Goal: Information Seeking & Learning: Learn about a topic

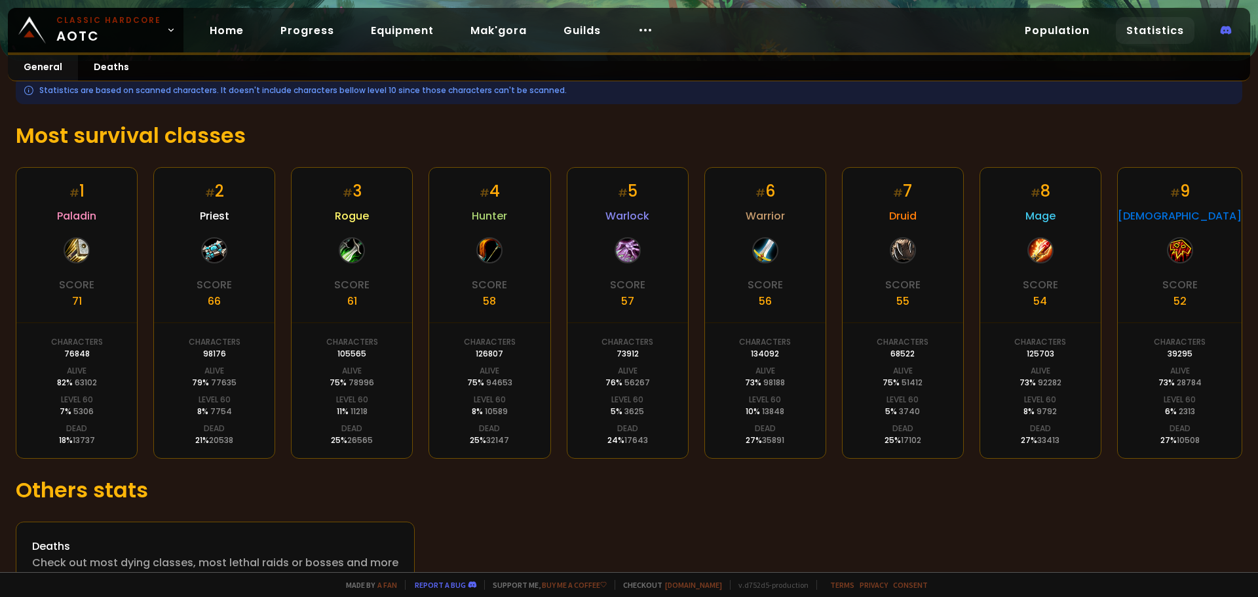
scroll to position [199, 0]
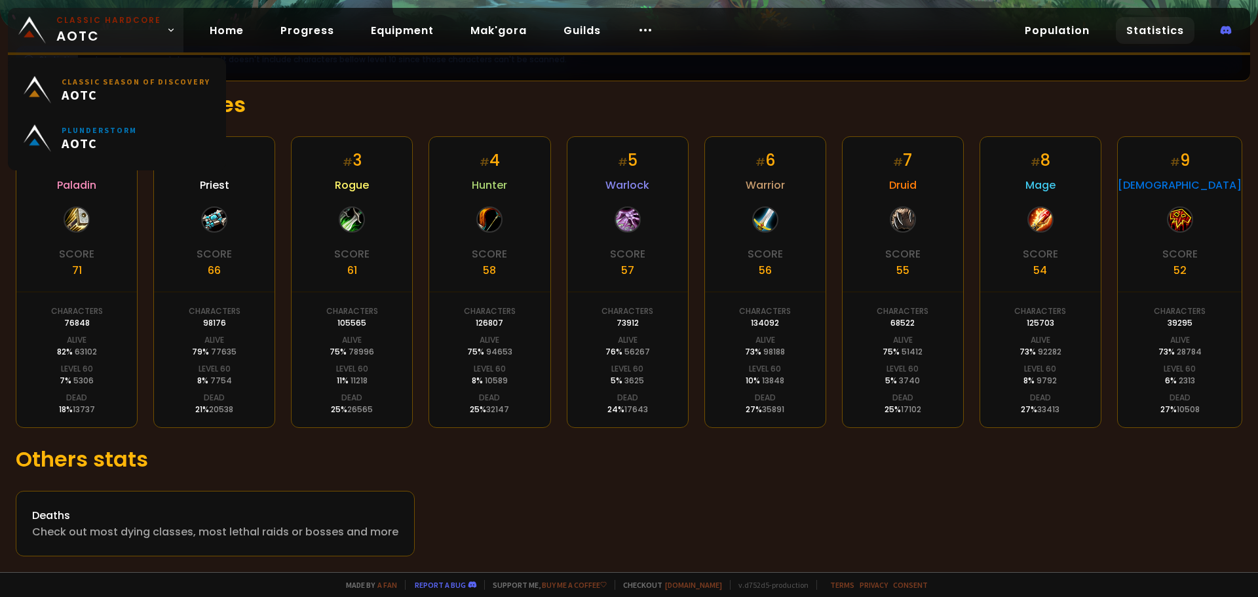
click at [158, 27] on link "Classic Hardcore AOTC" at bounding box center [96, 30] width 176 height 45
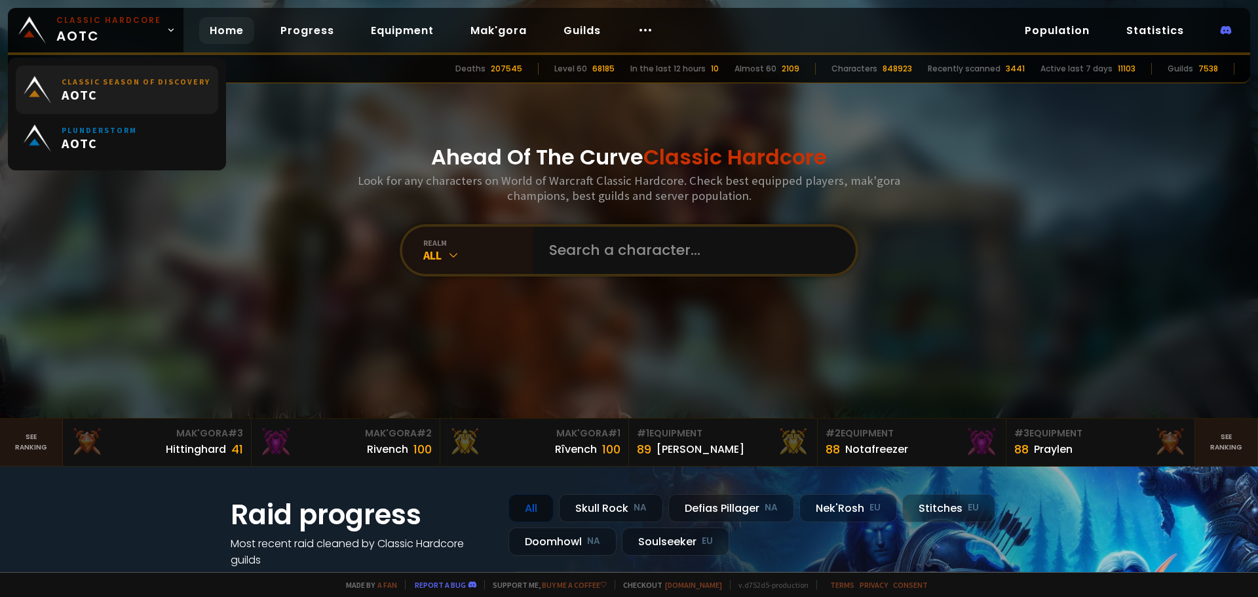
click at [161, 84] on small "Classic Season of Discovery" at bounding box center [136, 82] width 149 height 10
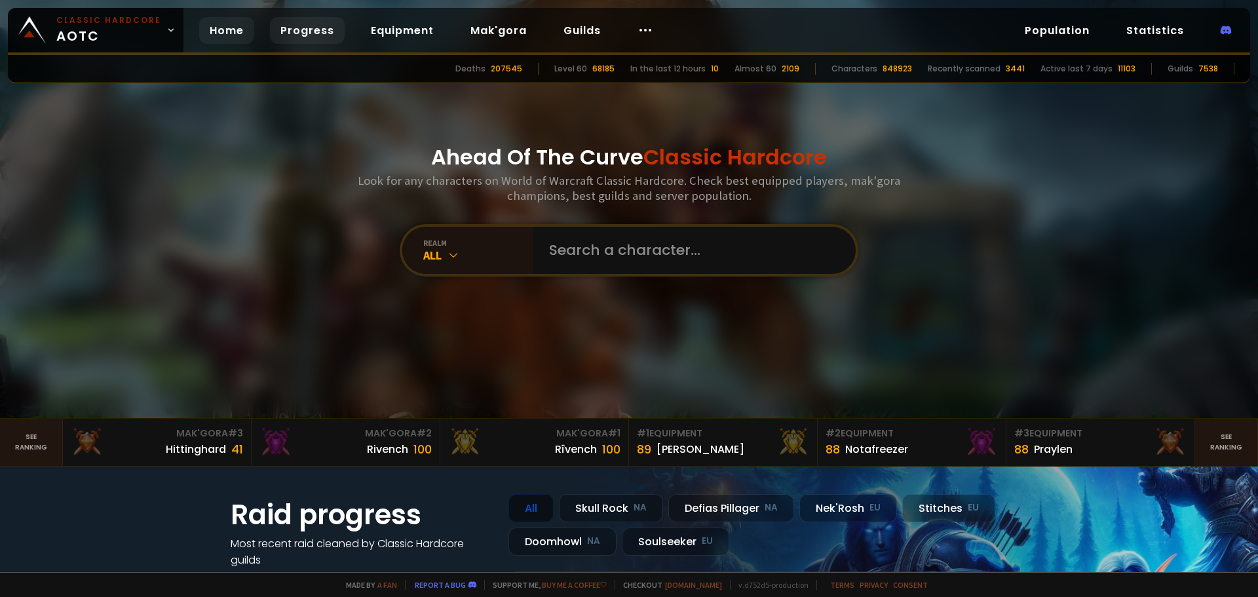
click at [284, 35] on link "Progress" at bounding box center [307, 30] width 75 height 27
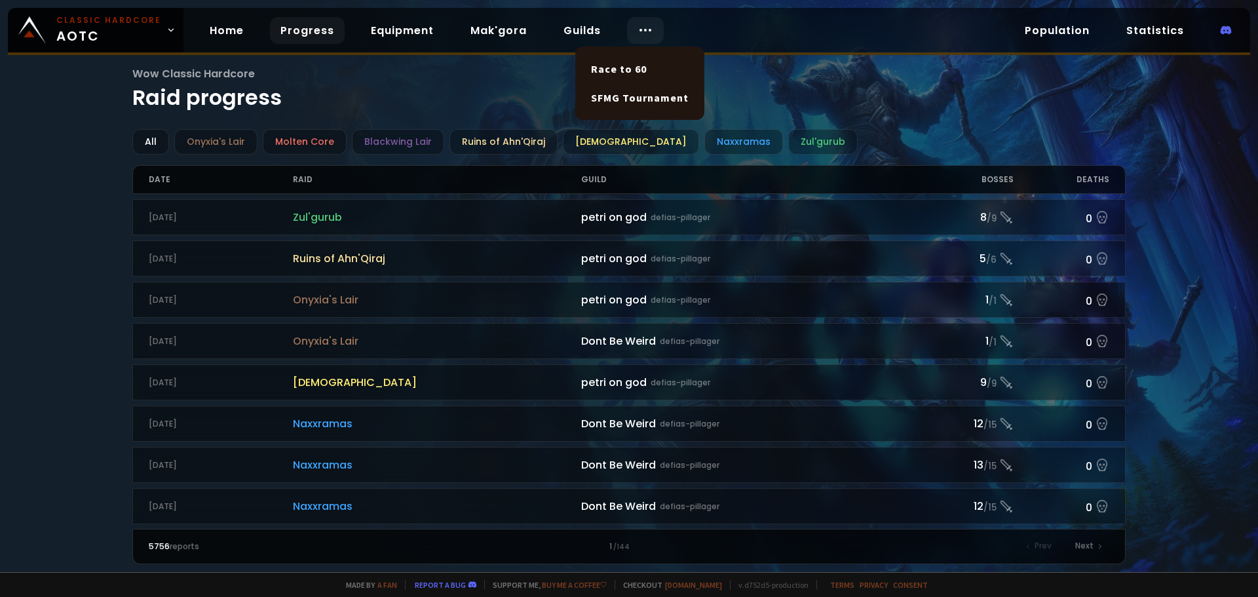
click at [628, 27] on div at bounding box center [645, 30] width 37 height 27
click at [645, 67] on link "Race to 60" at bounding box center [639, 68] width 113 height 29
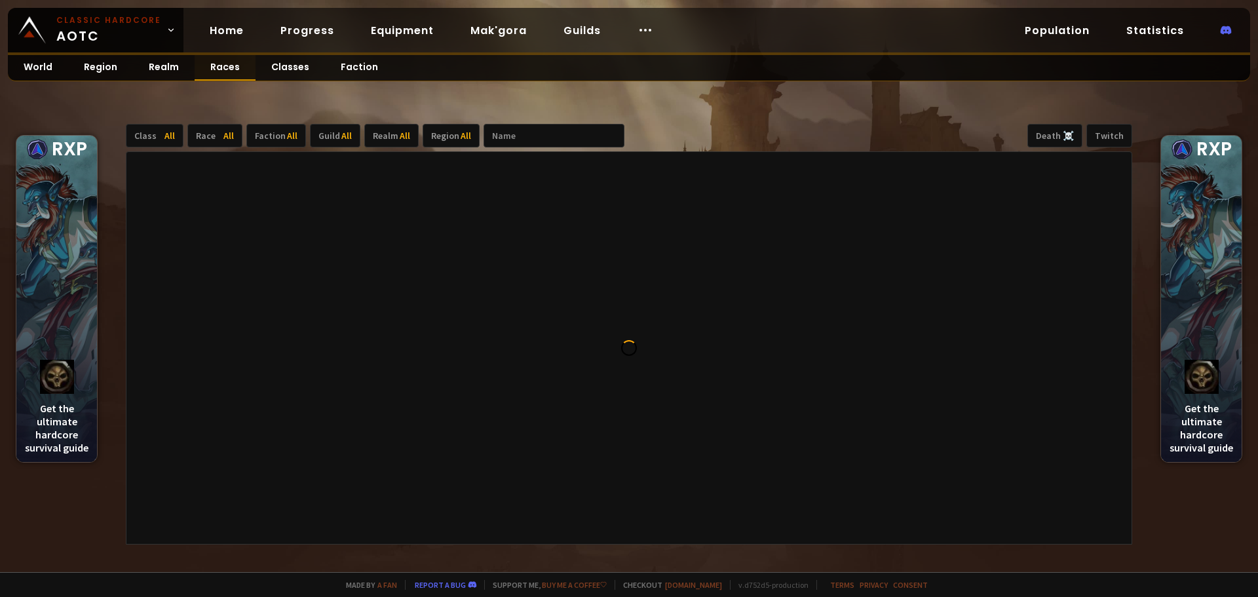
click at [220, 69] on link "Races" at bounding box center [225, 68] width 61 height 26
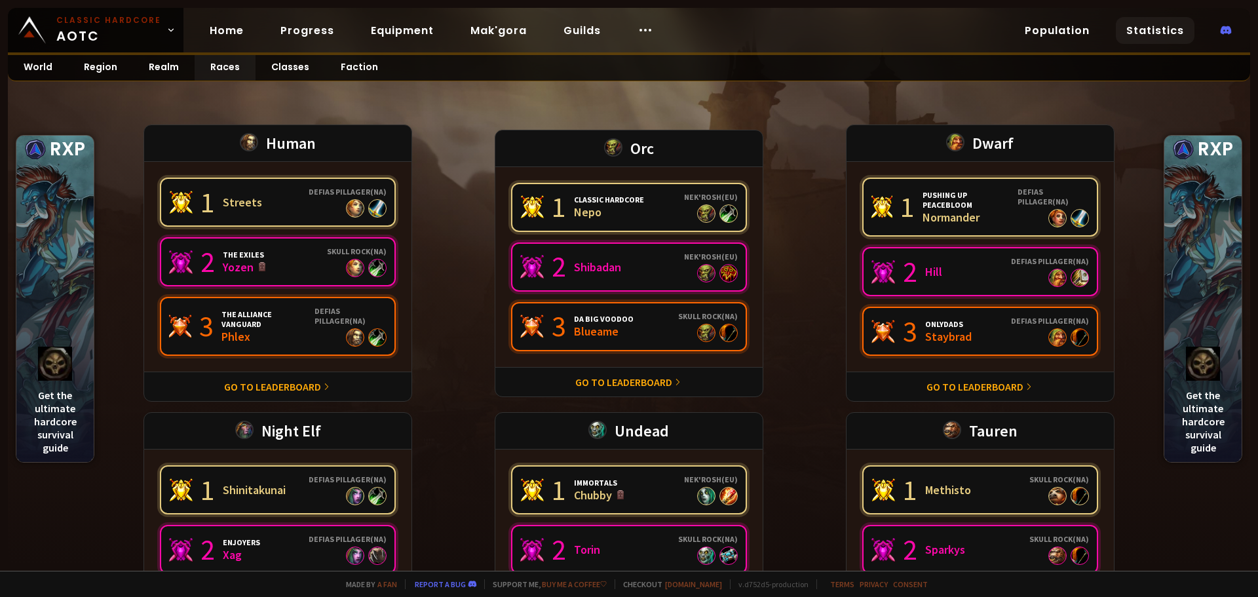
click at [1135, 30] on link "Statistics" at bounding box center [1155, 30] width 79 height 27
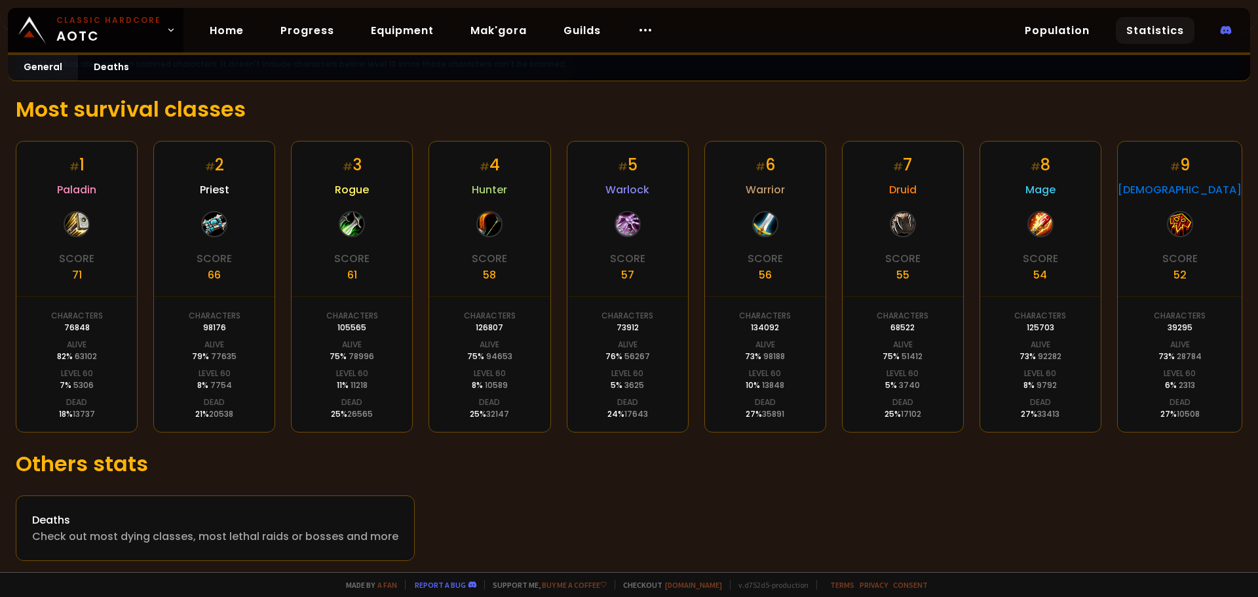
scroll to position [197, 0]
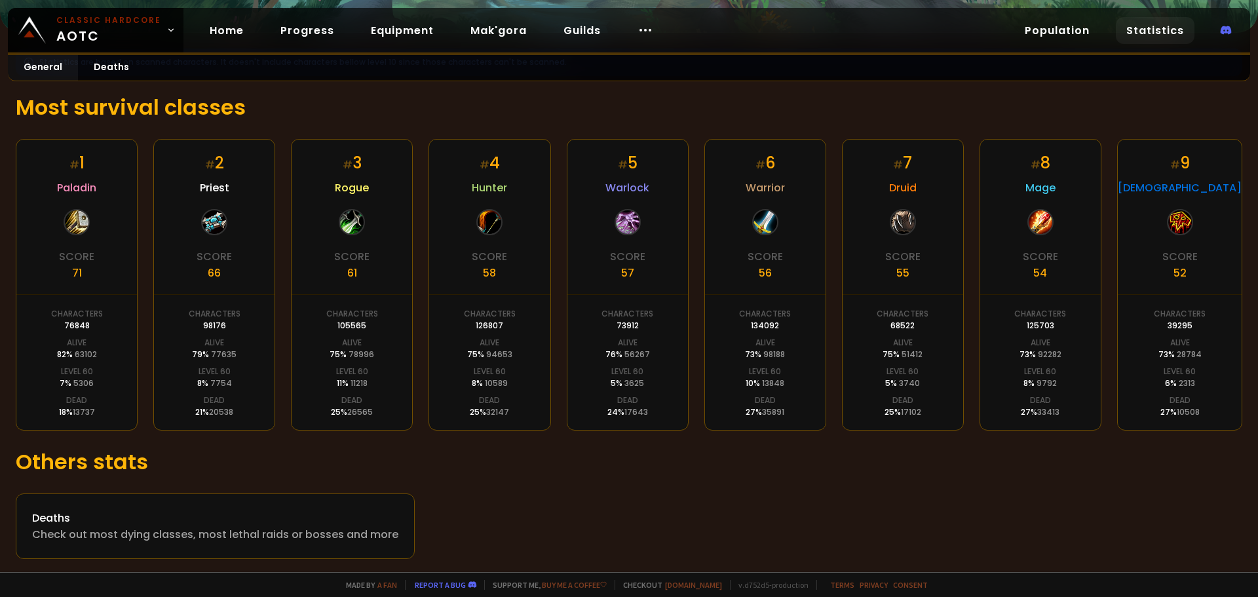
click at [626, 226] on div at bounding box center [628, 222] width 26 height 26
click at [630, 171] on div "# 5" at bounding box center [628, 162] width 20 height 23
click at [626, 192] on span "Warlock" at bounding box center [627, 188] width 44 height 16
click at [621, 231] on div at bounding box center [628, 222] width 26 height 26
click at [627, 269] on div "57" at bounding box center [627, 273] width 13 height 16
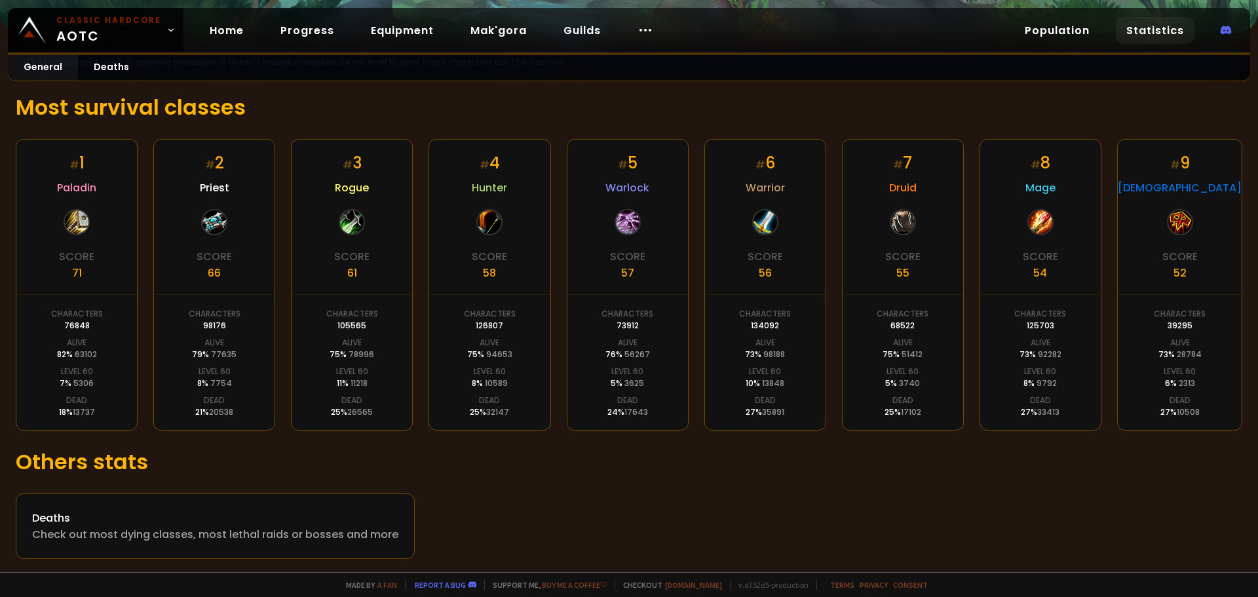
click at [624, 350] on span "56267" at bounding box center [637, 354] width 26 height 11
drag, startPoint x: 628, startPoint y: 377, endPoint x: 630, endPoint y: 400, distance: 23.1
click at [628, 381] on div "Level 60 5 % 3625" at bounding box center [627, 378] width 33 height 24
click at [630, 400] on div "Dead" at bounding box center [627, 400] width 21 height 12
click at [1153, 27] on link "Statistics" at bounding box center [1155, 30] width 79 height 27
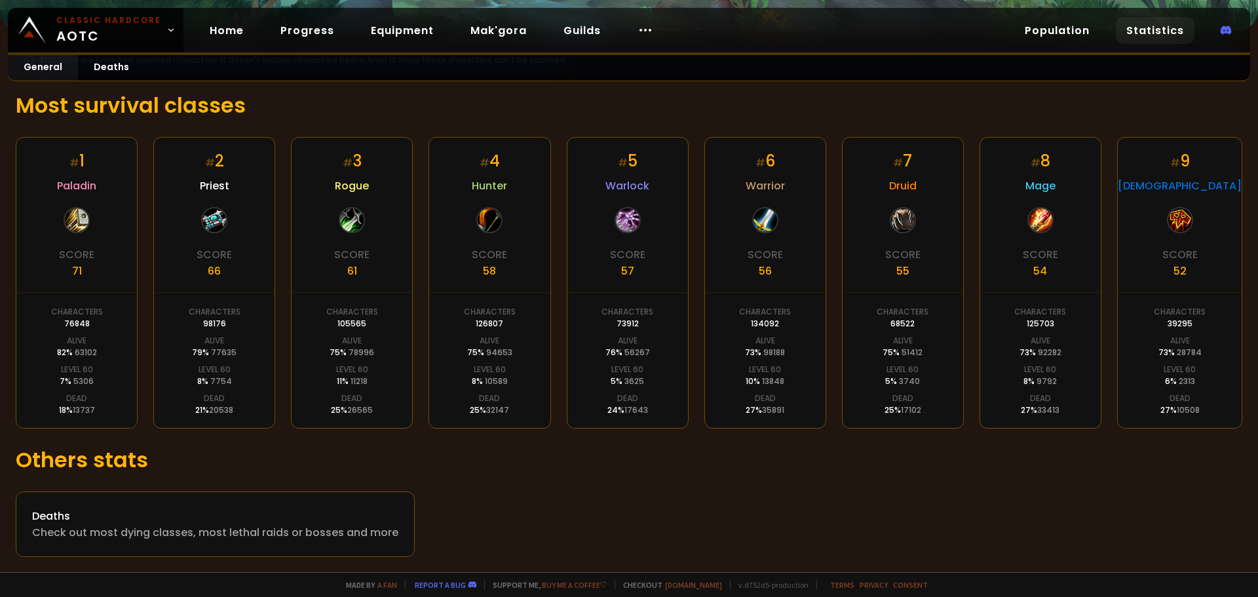
scroll to position [199, 0]
click at [630, 161] on div "# 5" at bounding box center [628, 160] width 20 height 23
click at [631, 178] on span "Warlock" at bounding box center [627, 185] width 44 height 16
click at [628, 208] on div at bounding box center [628, 219] width 26 height 26
click at [630, 246] on div "# 5 Warlock Score 57 Characters 73912 Alive 76 % 56267 Level 60 5 % 3625 Dead 2…" at bounding box center [628, 282] width 122 height 292
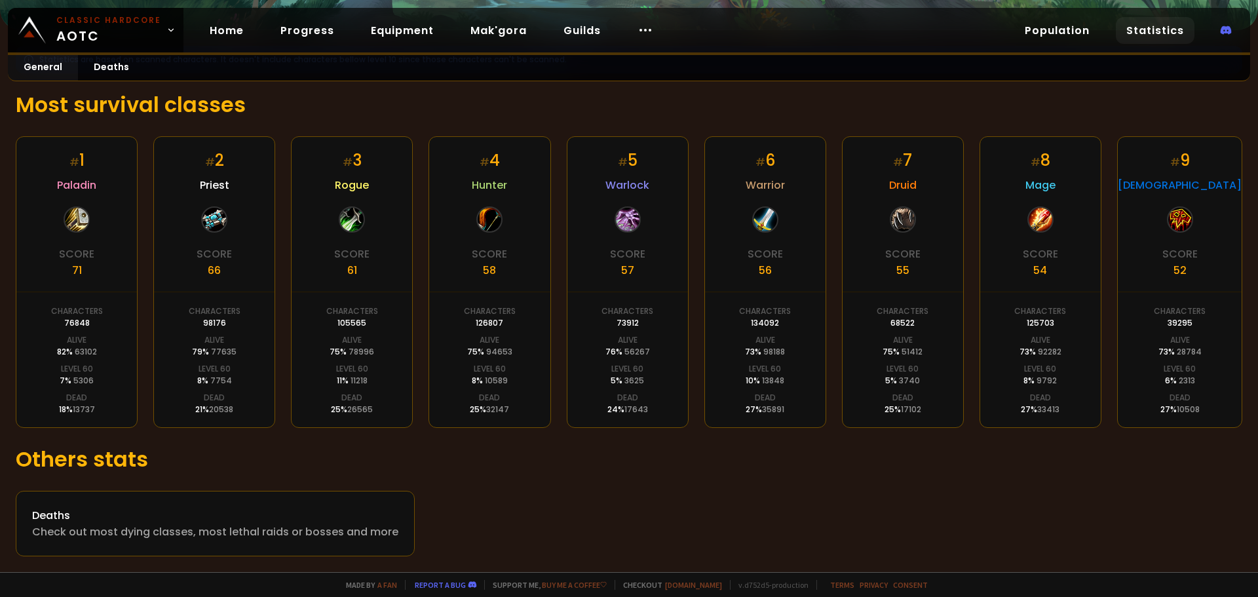
click at [628, 258] on div "Score" at bounding box center [627, 254] width 35 height 16
click at [626, 271] on div "57" at bounding box center [627, 270] width 13 height 16
click at [659, 284] on div "# 5 Warlock Score 57 Characters 73912 Alive 76 % 56267 Level 60 5 % 3625 Dead 2…" at bounding box center [628, 282] width 122 height 292
